Goal: Navigation & Orientation: Find specific page/section

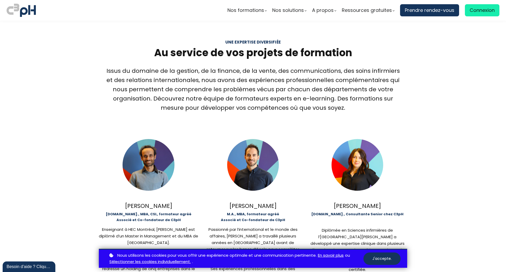
click at [26, 9] on img at bounding box center [21, 10] width 29 height 15
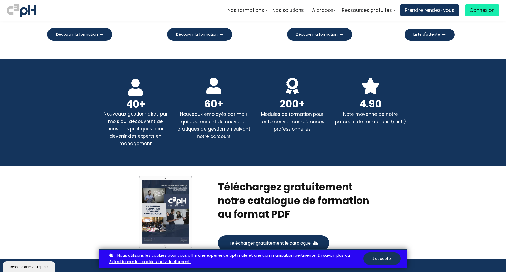
scroll to position [659, 0]
